Goal: Transaction & Acquisition: Purchase product/service

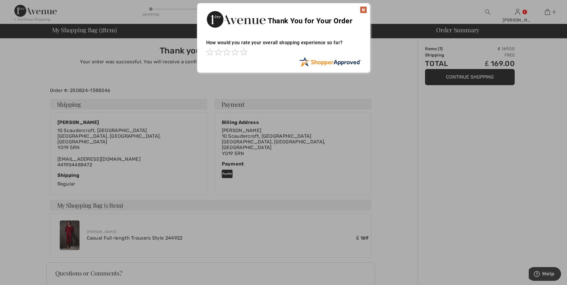
click at [362, 8] on img at bounding box center [363, 9] width 7 height 7
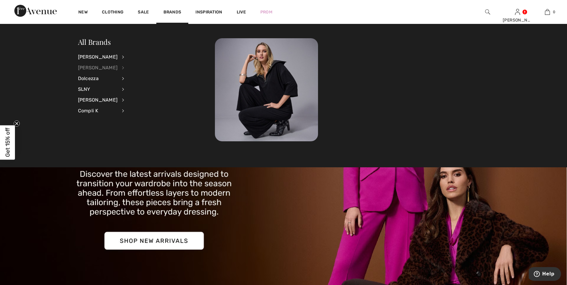
click at [109, 66] on div "Frank Lyman" at bounding box center [98, 67] width 40 height 11
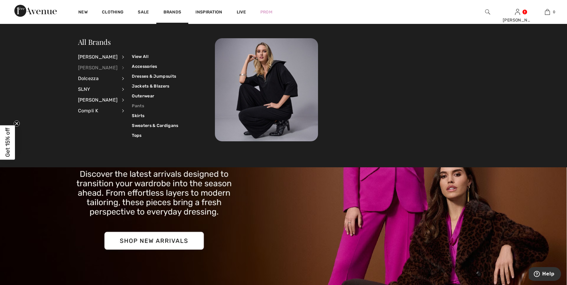
click at [136, 105] on link "Pants" at bounding box center [155, 106] width 46 height 10
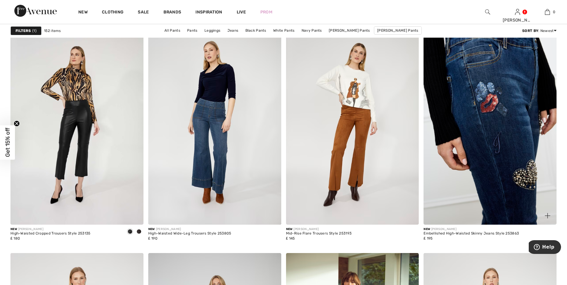
scroll to position [478, 0]
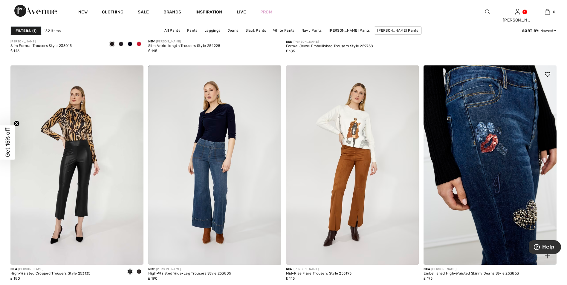
click at [456, 171] on img at bounding box center [489, 164] width 133 height 199
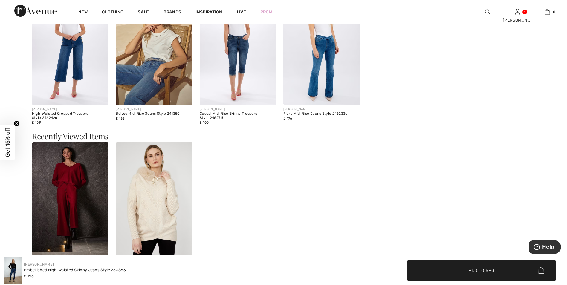
scroll to position [836, 0]
